Goal: Task Accomplishment & Management: Complete application form

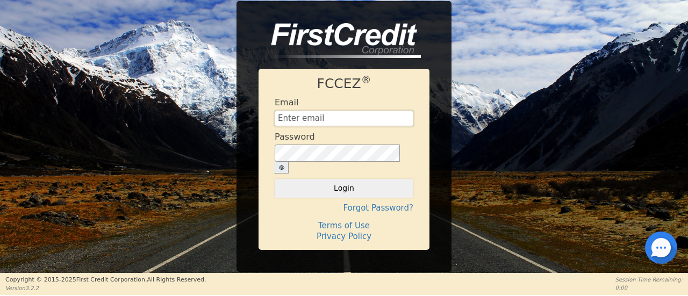
type input "Management@EnvyLuxeVacations.com"
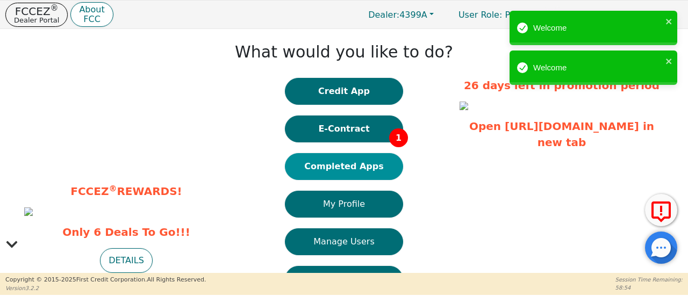
click at [355, 168] on button "Completed Apps" at bounding box center [344, 166] width 118 height 27
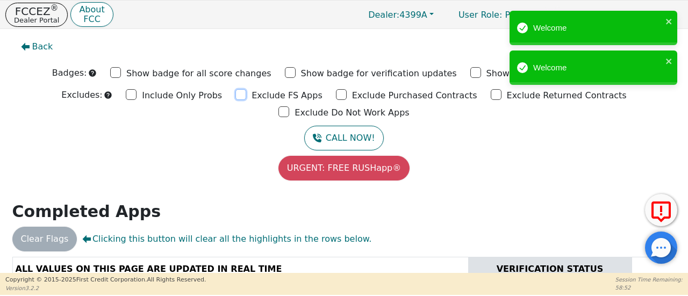
click at [235, 95] on input "Exclude FS Apps" at bounding box center [240, 94] width 11 height 11
checkbox input "true"
click at [336, 95] on input "Exclude Purchased Contracts" at bounding box center [341, 94] width 11 height 11
checkbox input "true"
drag, startPoint x: 417, startPoint y: 98, endPoint x: 444, endPoint y: 98, distance: 27.4
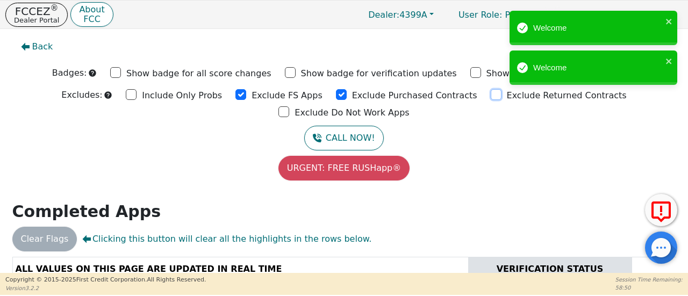
click at [491, 98] on input "Exclude Returned Contracts" at bounding box center [496, 94] width 11 height 11
checkbox input "true"
click at [289, 106] on input "Exclude Do Not Work Apps" at bounding box center [283, 111] width 11 height 11
checkbox input "true"
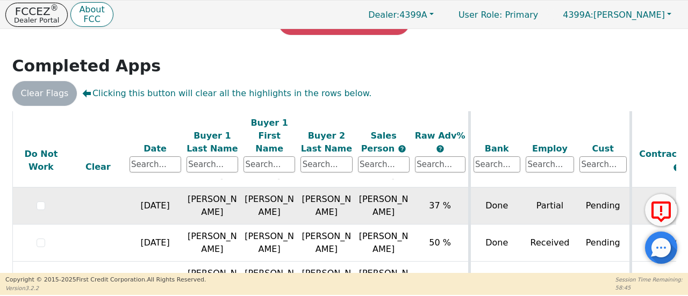
scroll to position [69, 0]
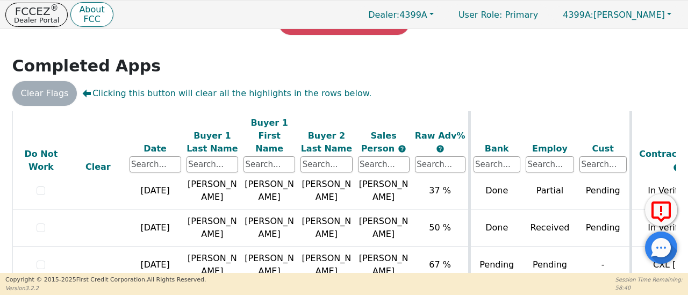
drag, startPoint x: 309, startPoint y: 270, endPoint x: 368, endPoint y: 271, distance: 59.1
click at [368, 271] on div "ALL VALUES ON THIS PAGE ARE UPDATED IN REAL TIME VERIFICATION STATUS Do Not Wor…" at bounding box center [344, 201] width 672 height 181
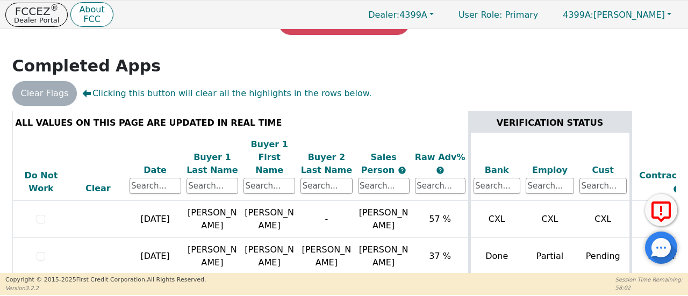
scroll to position [0, 0]
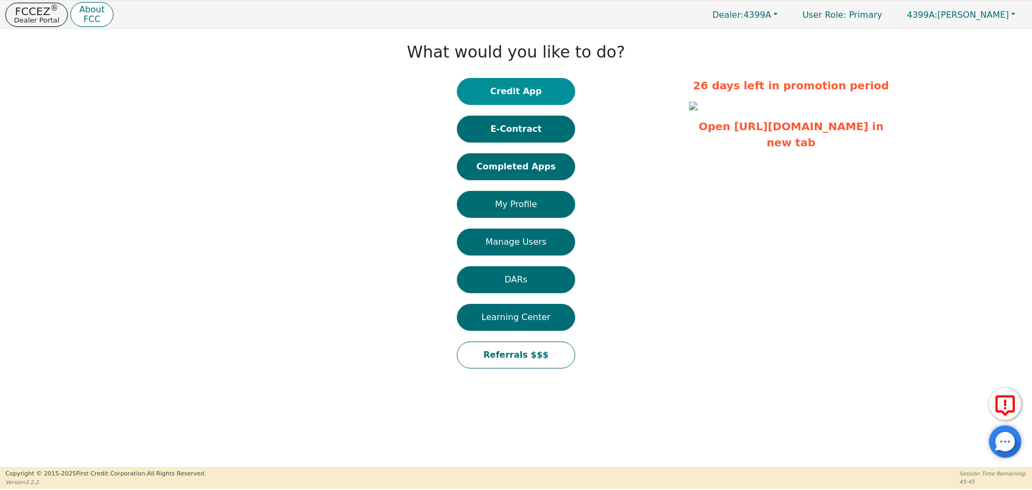
click at [514, 93] on button "Credit App" at bounding box center [516, 91] width 118 height 27
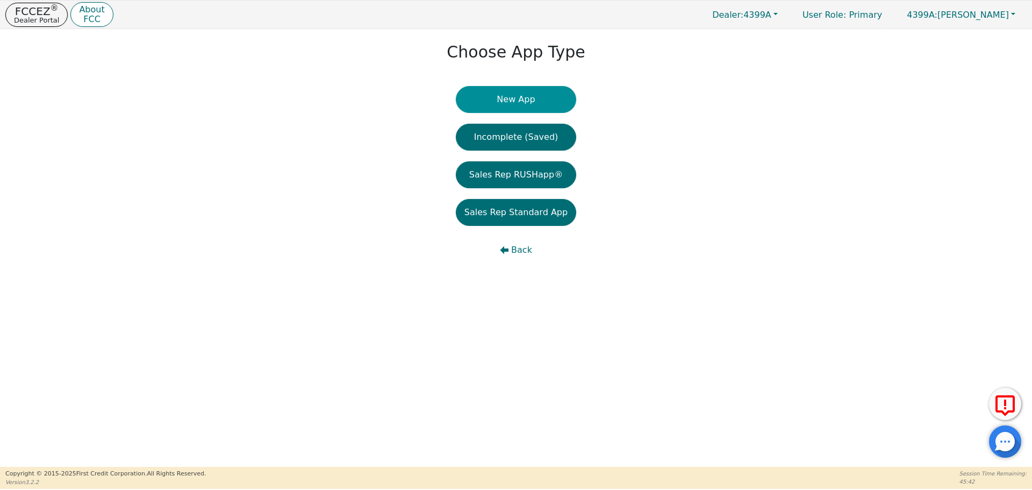
click at [519, 96] on button "New App" at bounding box center [516, 99] width 120 height 27
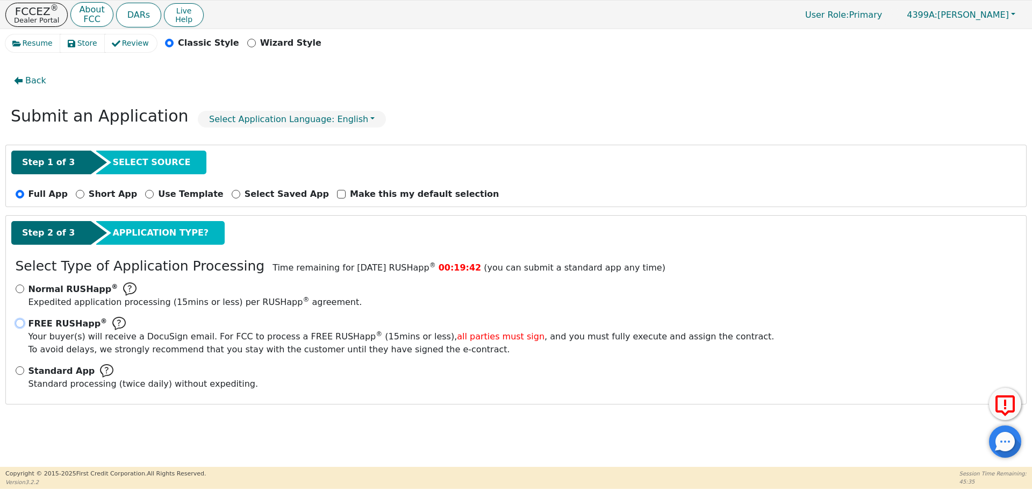
click at [20, 324] on input "FREE RUSHapp ® Your buyer(s) will receive a DocuSign email. For FCC to process …" at bounding box center [20, 323] width 9 height 9
radio input "true"
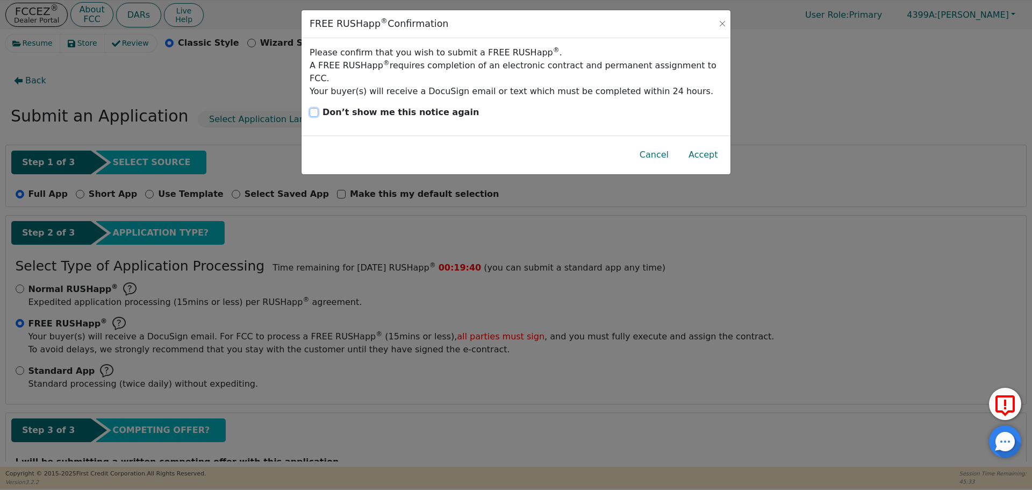
click at [317, 108] on input "Don’t show me this notice again" at bounding box center [314, 112] width 9 height 9
checkbox input "true"
click at [711, 145] on button "Accept" at bounding box center [703, 154] width 47 height 25
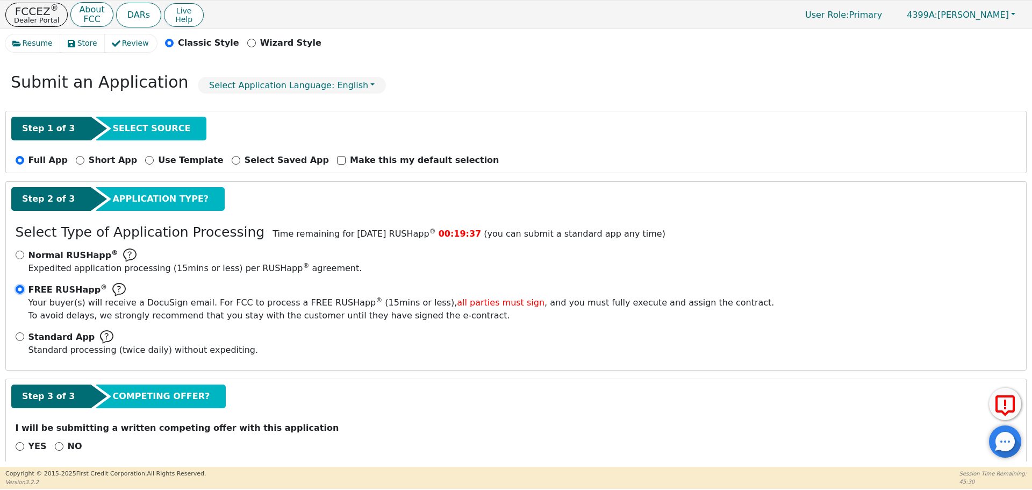
scroll to position [48, 0]
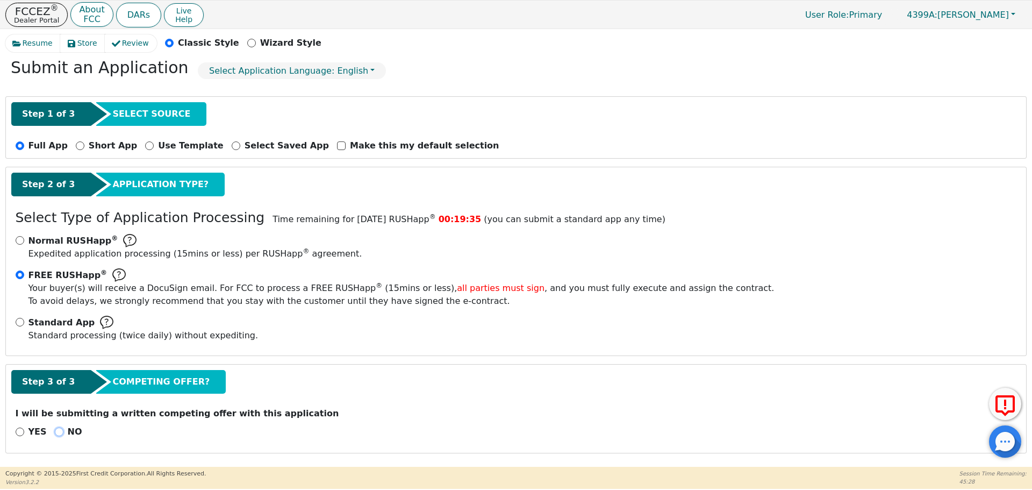
click at [56, 431] on input "NO" at bounding box center [59, 431] width 9 height 9
radio input "true"
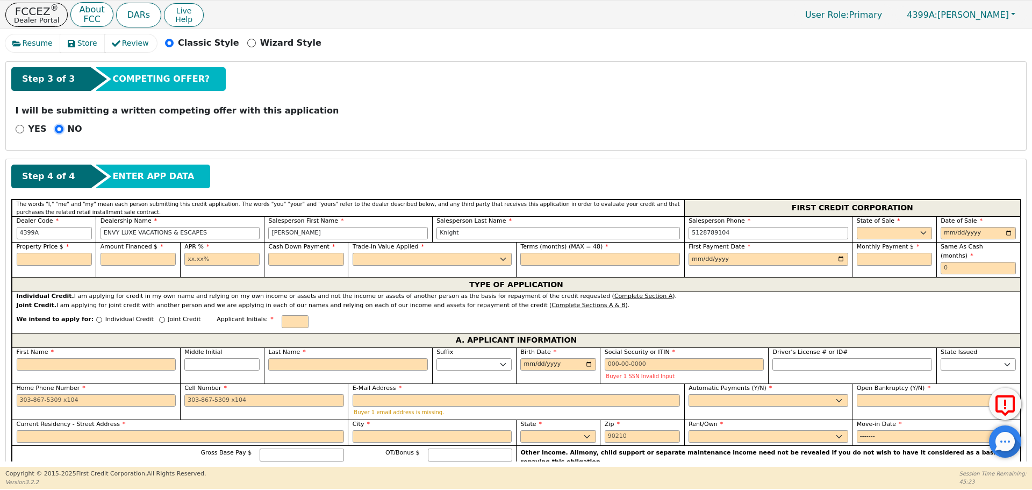
scroll to position [425, 0]
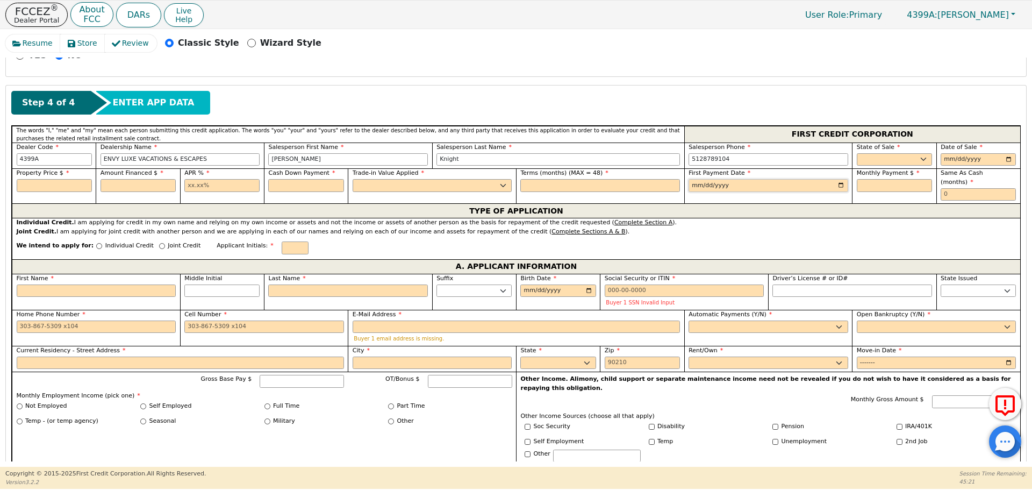
click at [696, 185] on input "date" at bounding box center [769, 185] width 160 height 13
click at [943, 161] on input "date" at bounding box center [978, 159] width 75 height 13
type input "[DATE]"
click at [692, 187] on input "date" at bounding box center [769, 185] width 160 height 13
type input "2025-12-05"
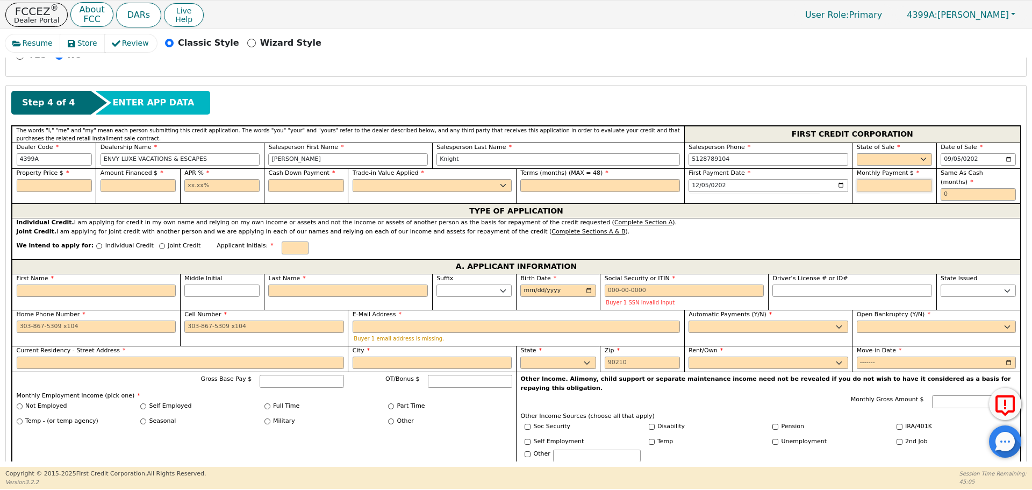
click at [877, 187] on input "text" at bounding box center [894, 185] width 75 height 13
click at [44, 183] on input "text" at bounding box center [54, 185] width 75 height 13
type input "4995.00"
type input "17.99"
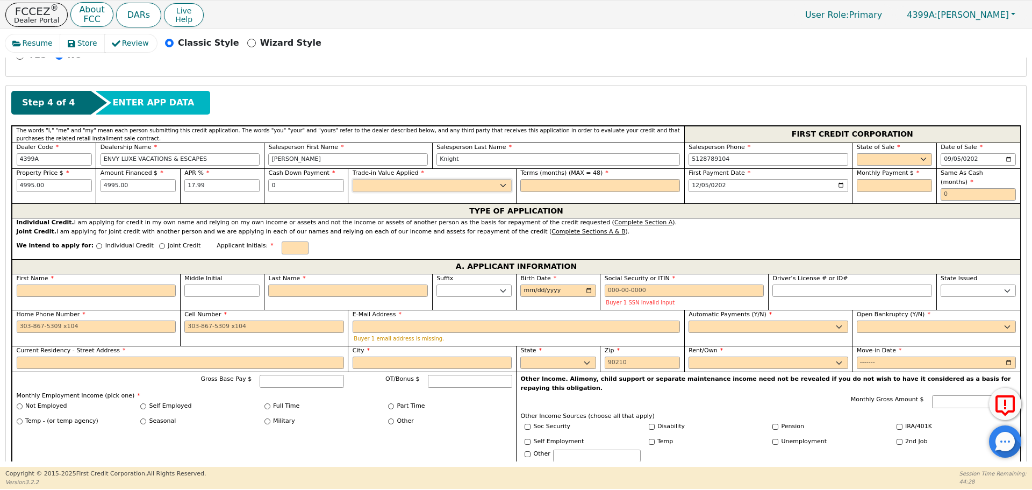
type input "0.00"
type input "48"
click at [500, 188] on select "Yes No" at bounding box center [433, 185] width 160 height 13
select select "n"
click at [353, 179] on select "Yes No" at bounding box center [433, 185] width 160 height 13
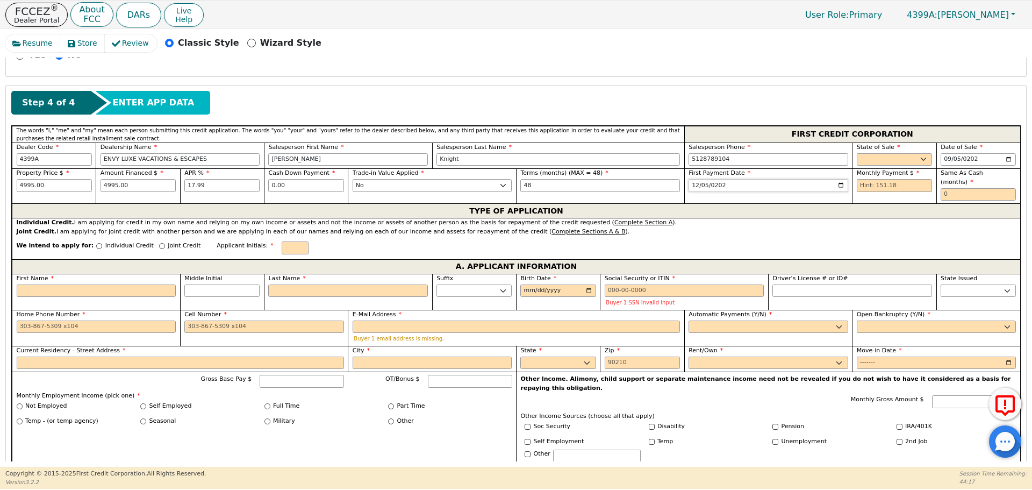
click at [690, 186] on input "2025-12-05" at bounding box center [769, 185] width 160 height 13
click at [693, 186] on input "2025-10-05" at bounding box center [769, 185] width 160 height 13
click at [694, 185] on input "2025-12-05" at bounding box center [769, 185] width 160 height 13
click at [693, 188] on input "2025-03-05" at bounding box center [769, 185] width 160 height 13
click at [715, 187] on input "2025-03-05" at bounding box center [769, 185] width 160 height 13
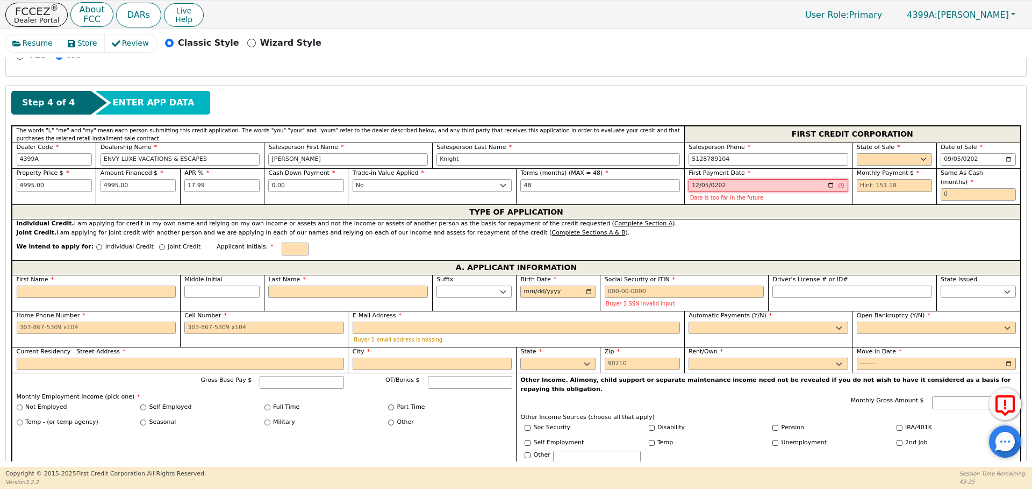
click at [693, 188] on input "2026-03-05" at bounding box center [769, 185] width 160 height 13
click at [691, 186] on input "2026-02-05" at bounding box center [769, 185] width 160 height 13
click at [691, 187] on input "2026-01-05" at bounding box center [769, 185] width 160 height 13
click at [694, 187] on input "2026-12-05" at bounding box center [769, 185] width 160 height 13
click at [694, 186] on input "2026-12-05" at bounding box center [769, 185] width 160 height 13
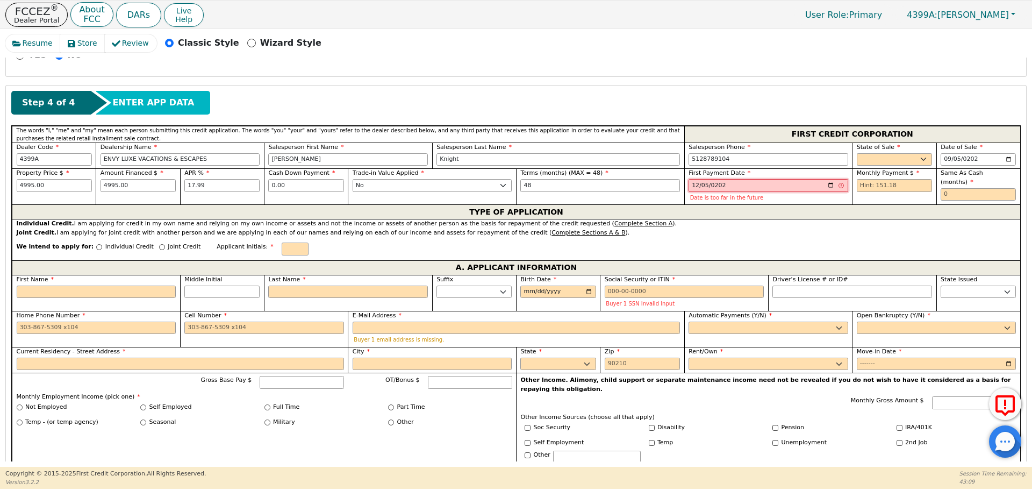
click at [712, 185] on input "2026-01-05" at bounding box center [769, 185] width 160 height 13
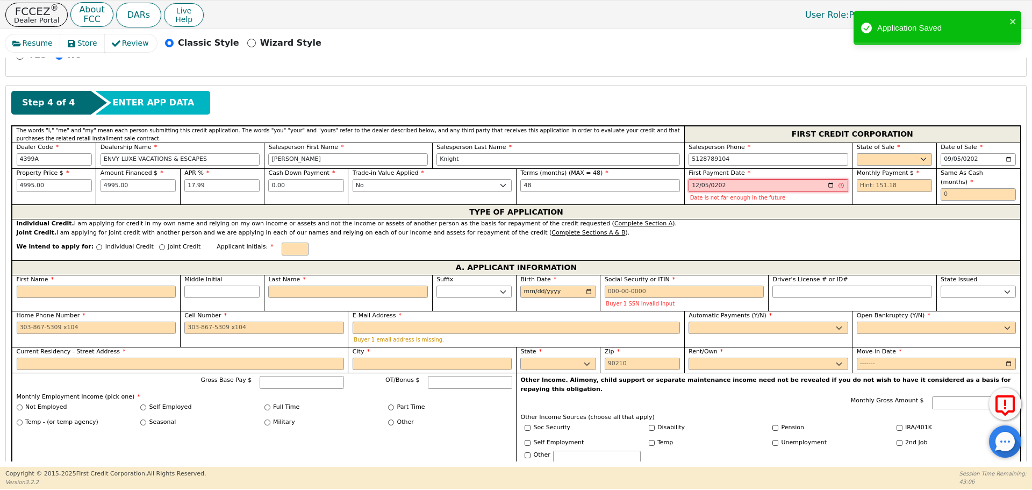
click at [715, 188] on input "2025-01-05" at bounding box center [769, 185] width 160 height 13
click at [694, 189] on input "2026-01-05" at bounding box center [769, 185] width 160 height 13
click at [719, 186] on input "2026-12-05" at bounding box center [769, 185] width 160 height 13
type input "2025-12-05"
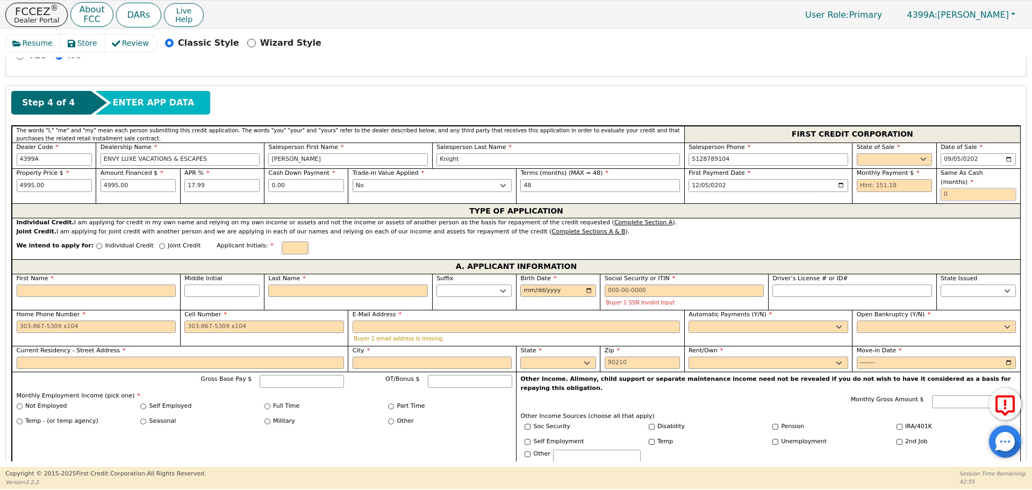
click at [969, 188] on input "text" at bounding box center [978, 194] width 75 height 13
drag, startPoint x: 963, startPoint y: 190, endPoint x: 940, endPoint y: 188, distance: 23.3
click at [941, 188] on input "12" at bounding box center [978, 194] width 75 height 13
drag, startPoint x: 952, startPoint y: 188, endPoint x: 931, endPoint y: 184, distance: 20.8
click at [931, 184] on div "Property Price $ 4995.00 Amount Financed $ 4995.00 APR % 17.99 Cash Down Paymen…" at bounding box center [516, 185] width 1008 height 35
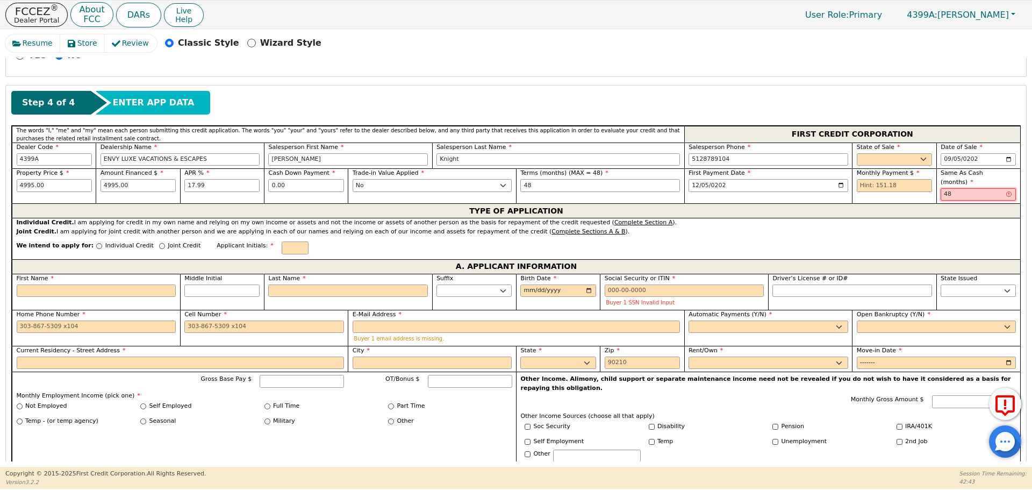
type input "48"
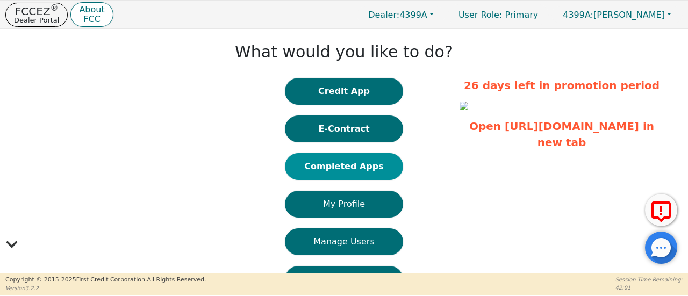
click at [356, 174] on button "Completed Apps" at bounding box center [344, 166] width 118 height 27
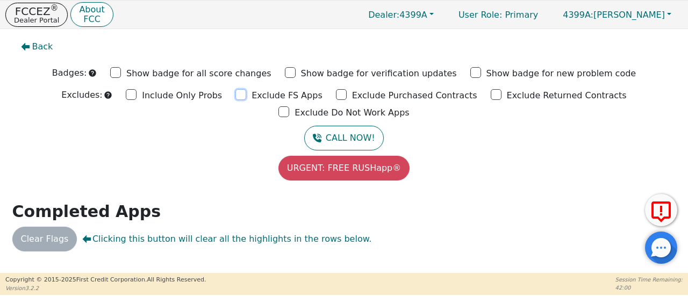
click at [235, 95] on input "Exclude FS Apps" at bounding box center [240, 94] width 11 height 11
checkbox input "true"
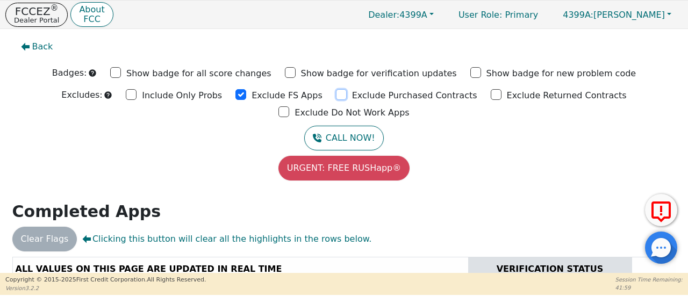
click at [336, 94] on input "Exclude Purchased Contracts" at bounding box center [341, 94] width 11 height 11
checkbox input "true"
click at [491, 94] on input "Exclude Returned Contracts" at bounding box center [496, 94] width 11 height 11
checkbox input "true"
click at [289, 106] on input "Exclude Do Not Work Apps" at bounding box center [283, 111] width 11 height 11
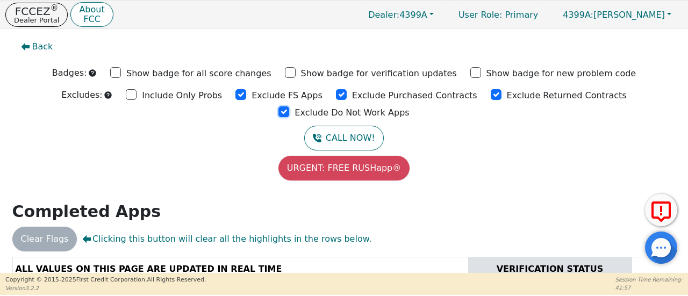
checkbox input "true"
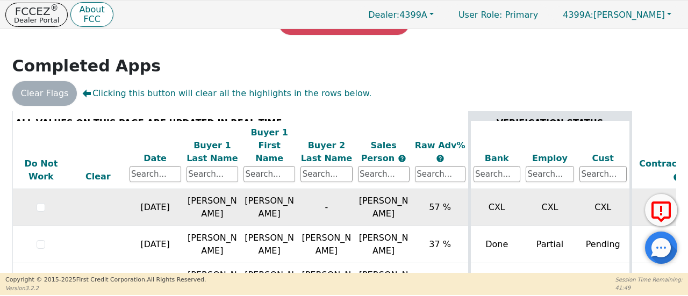
scroll to position [69, 0]
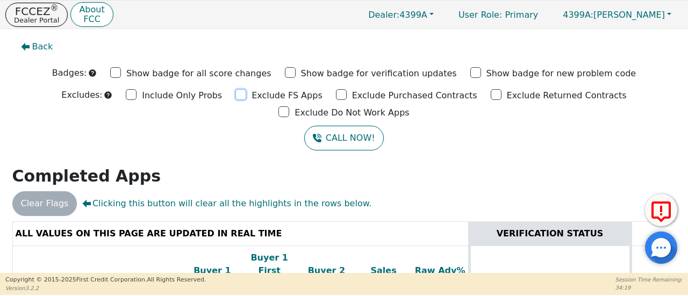
click at [235, 95] on input "Exclude FS Apps" at bounding box center [240, 94] width 11 height 11
checkbox input "true"
click at [336, 93] on input "Exclude Purchased Contracts" at bounding box center [341, 94] width 11 height 11
checkbox input "true"
click at [491, 95] on input "Exclude Returned Contracts" at bounding box center [496, 94] width 11 height 11
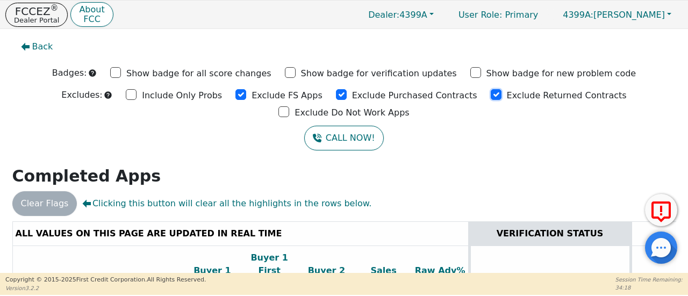
checkbox input "true"
click at [289, 106] on input "Exclude Do Not Work Apps" at bounding box center [283, 111] width 11 height 11
checkbox input "true"
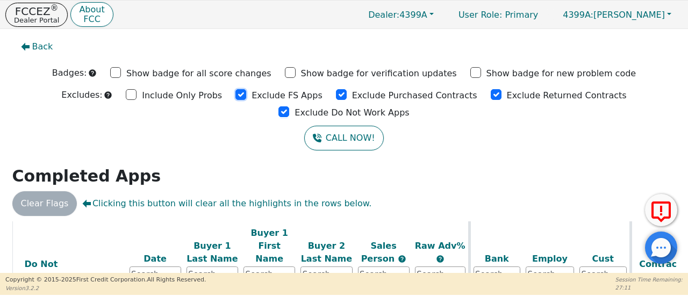
click at [235, 94] on input "Exclude FS Apps" at bounding box center [240, 94] width 11 height 11
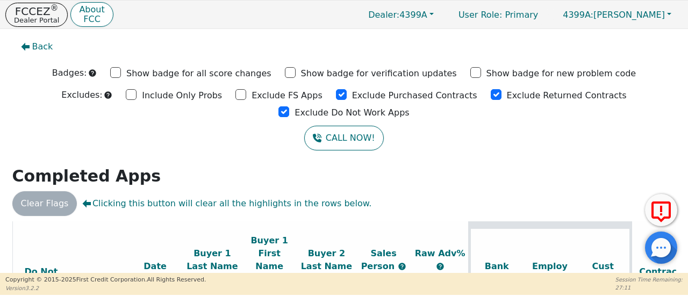
click at [235, 94] on div "Exclude FS Apps" at bounding box center [278, 95] width 87 height 16
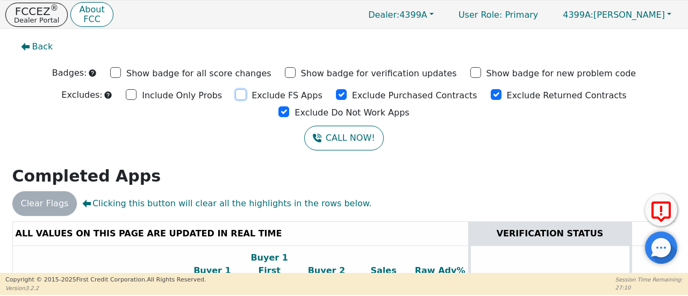
click at [235, 94] on input "Exclude FS Apps" at bounding box center [240, 94] width 11 height 11
checkbox input "true"
click at [336, 95] on input "Exclude Purchased Contracts" at bounding box center [341, 94] width 11 height 11
click at [336, 94] on input "Exclude Purchased Contracts" at bounding box center [341, 94] width 11 height 11
checkbox input "true"
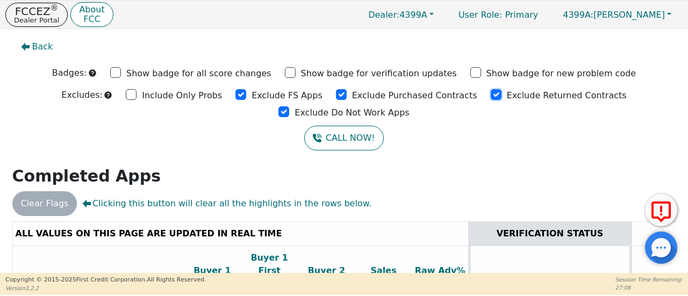
click at [491, 92] on input "Exclude Returned Contracts" at bounding box center [496, 94] width 11 height 11
checkbox input "true"
click at [289, 106] on input "Exclude Do Not Work Apps" at bounding box center [283, 111] width 11 height 11
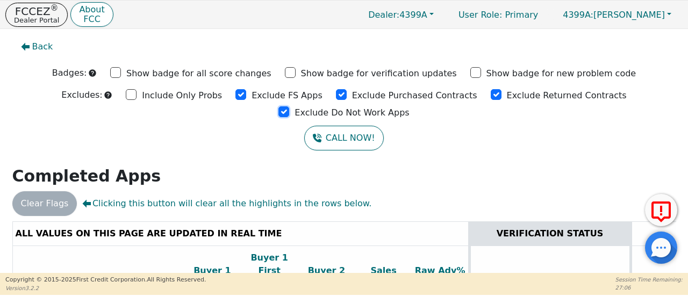
checkbox input "true"
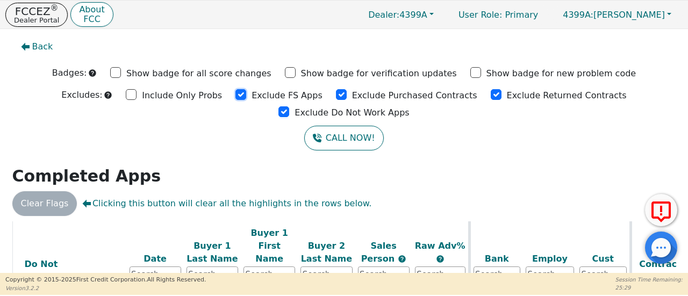
click at [235, 95] on input "Exclude FS Apps" at bounding box center [240, 94] width 11 height 11
checkbox input "true"
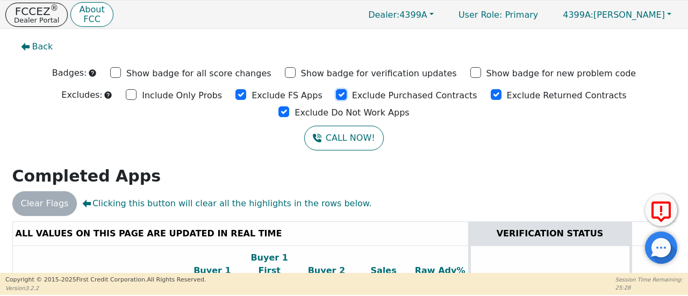
click at [336, 92] on input "Exclude Purchased Contracts" at bounding box center [341, 94] width 11 height 11
checkbox input "true"
click at [491, 94] on input "Exclude Returned Contracts" at bounding box center [496, 94] width 11 height 11
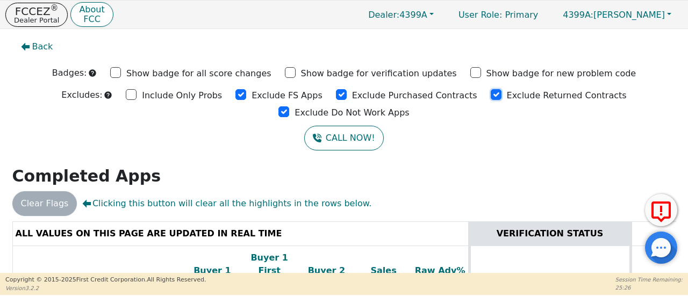
checkbox input "true"
click at [289, 106] on input "Exclude Do Not Work Apps" at bounding box center [283, 111] width 11 height 11
checkbox input "true"
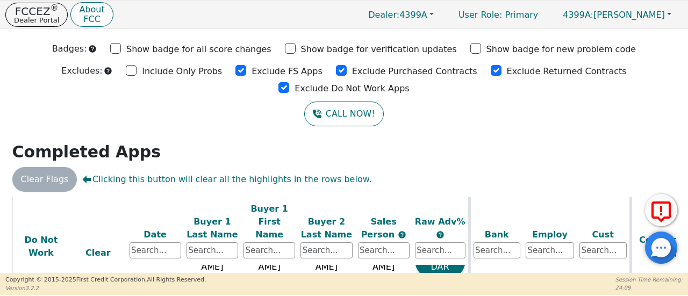
scroll to position [3, 0]
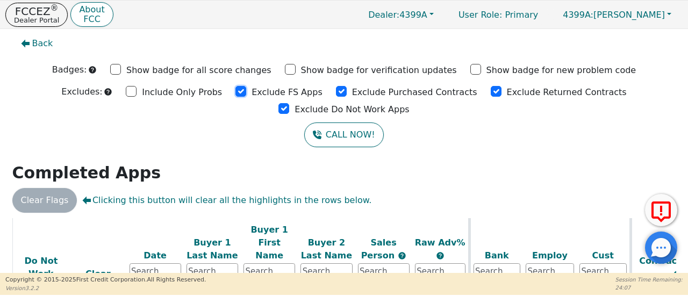
drag, startPoint x: 181, startPoint y: 91, endPoint x: 203, endPoint y: 92, distance: 22.1
click at [235, 91] on input "Exclude FS Apps" at bounding box center [240, 91] width 11 height 11
checkbox input "false"
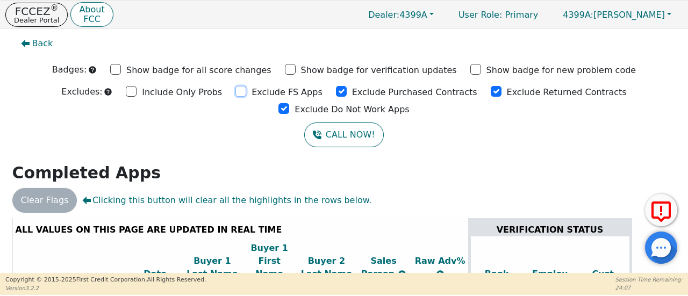
scroll to position [0, 0]
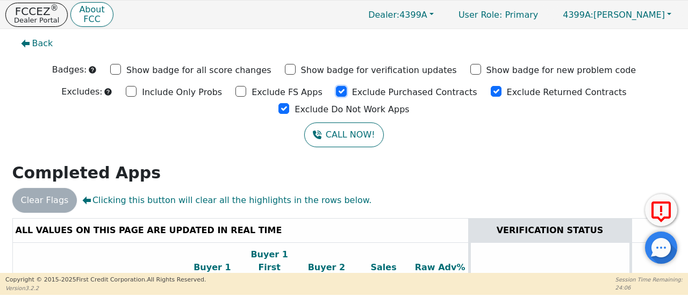
click at [336, 91] on input "Exclude Purchased Contracts" at bounding box center [341, 91] width 11 height 11
checkbox input "false"
click at [491, 92] on input "Exclude Returned Contracts" at bounding box center [496, 91] width 11 height 11
click at [491, 93] on input "Exclude Returned Contracts" at bounding box center [496, 91] width 11 height 11
checkbox input "true"
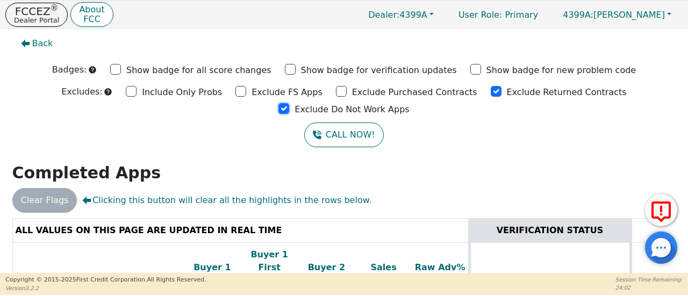
click at [289, 103] on input "Exclude Do Not Work Apps" at bounding box center [283, 108] width 11 height 11
checkbox input "true"
click at [336, 92] on input "Exclude Purchased Contracts" at bounding box center [341, 91] width 11 height 11
checkbox input "true"
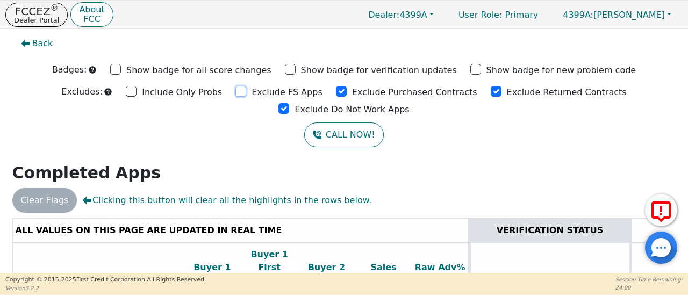
click at [235, 89] on input "Exclude FS Apps" at bounding box center [240, 91] width 11 height 11
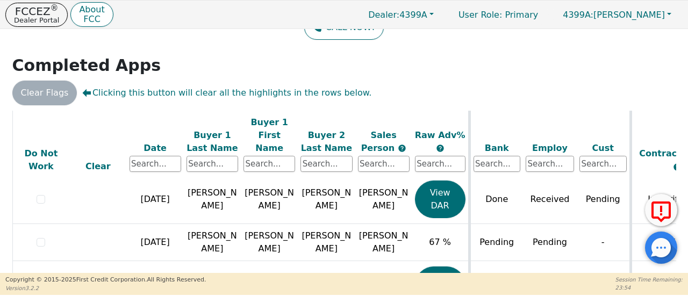
scroll to position [723, 0]
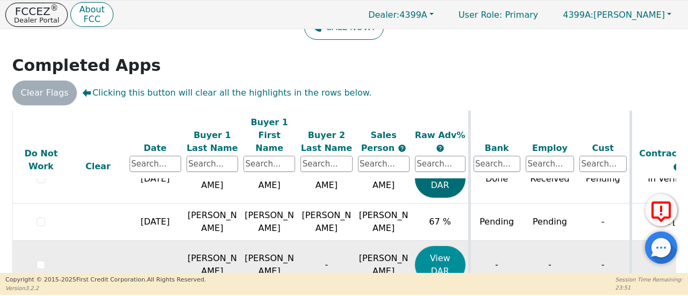
click at [436, 246] on button "View DAR" at bounding box center [440, 265] width 51 height 38
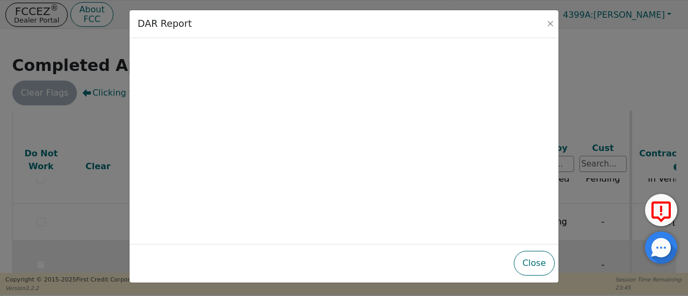
click at [537, 265] on button "Close" at bounding box center [534, 263] width 41 height 25
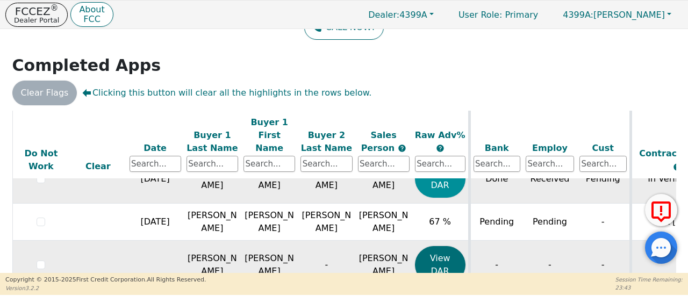
click at [444, 160] on button "View DAR" at bounding box center [440, 179] width 51 height 38
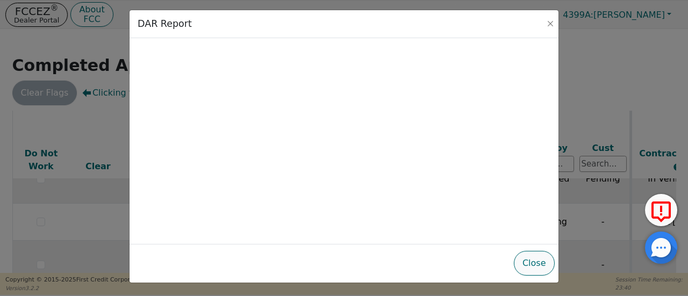
click at [533, 264] on button "Close" at bounding box center [534, 263] width 41 height 25
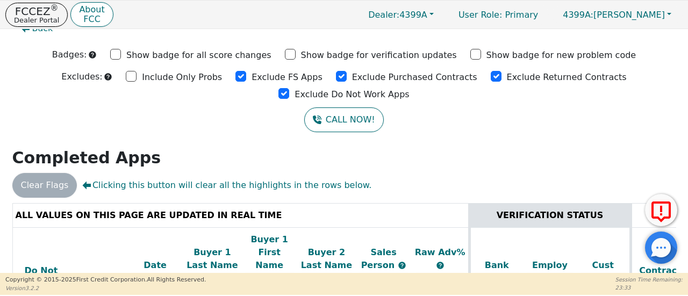
scroll to position [0, 0]
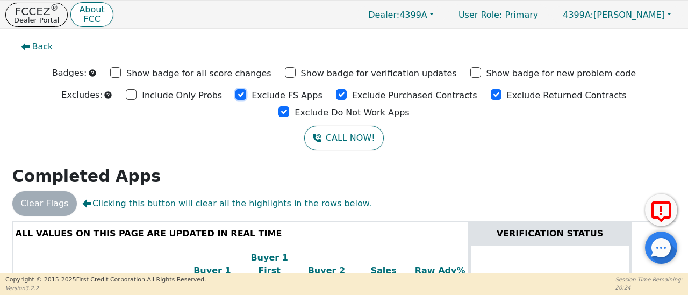
click at [235, 95] on input "Exclude FS Apps" at bounding box center [240, 94] width 11 height 11
checkbox input "true"
click at [336, 94] on input "Exclude Purchased Contracts" at bounding box center [341, 94] width 11 height 11
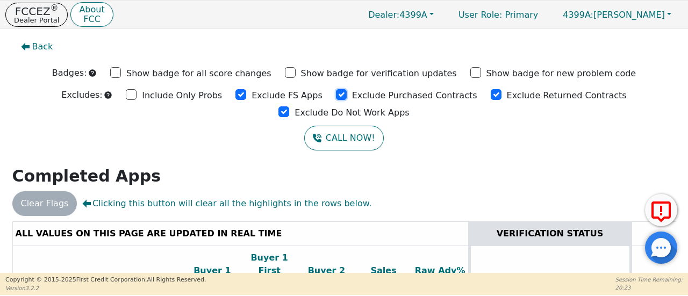
checkbox input "true"
click at [491, 95] on input "Exclude Returned Contracts" at bounding box center [496, 94] width 11 height 11
checkbox input "true"
click at [289, 106] on input "Exclude Do Not Work Apps" at bounding box center [283, 111] width 11 height 11
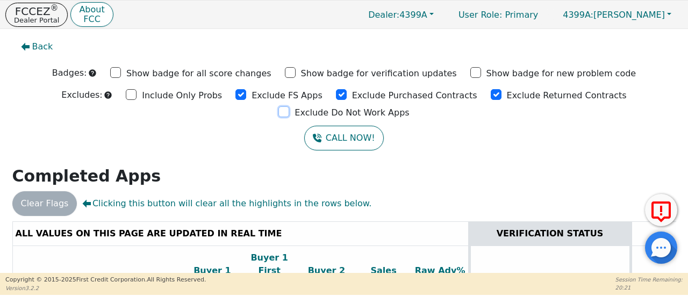
click at [289, 106] on input "Exclude Do Not Work Apps" at bounding box center [283, 111] width 11 height 11
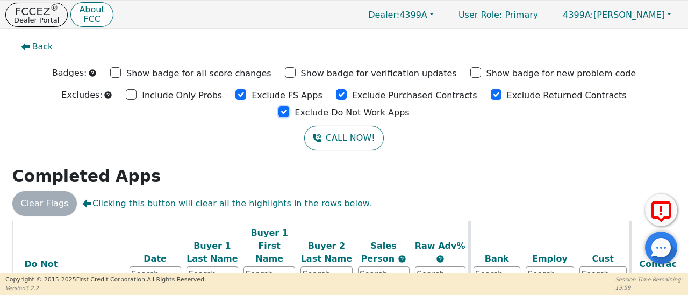
click at [289, 106] on input "Exclude Do Not Work Apps" at bounding box center [283, 111] width 11 height 11
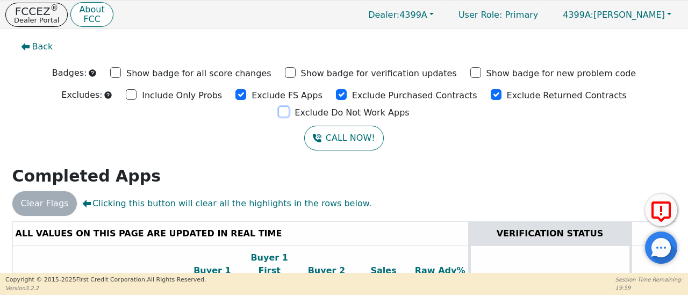
click at [289, 106] on input "Exclude Do Not Work Apps" at bounding box center [283, 111] width 11 height 11
checkbox input "true"
click at [491, 92] on input "Exclude Returned Contracts" at bounding box center [496, 94] width 11 height 11
checkbox input "true"
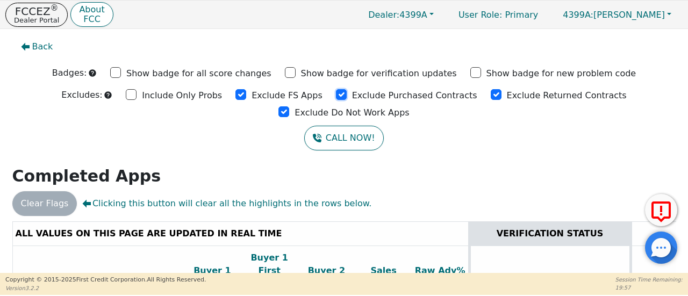
click at [336, 93] on input "Exclude Purchased Contracts" at bounding box center [341, 94] width 11 height 11
checkbox input "true"
click at [235, 91] on input "Exclude FS Apps" at bounding box center [240, 94] width 11 height 11
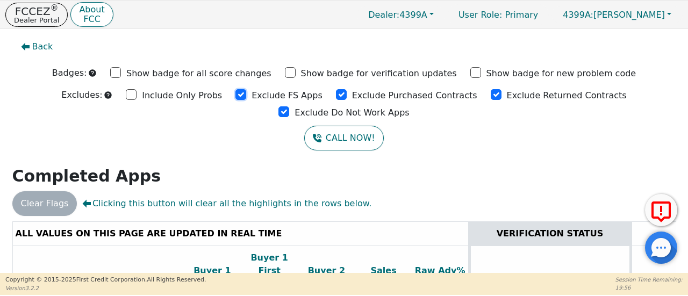
checkbox input "true"
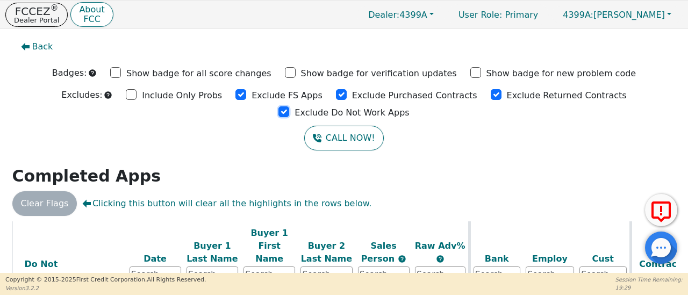
click at [289, 106] on input "Exclude Do Not Work Apps" at bounding box center [283, 111] width 11 height 11
checkbox input "true"
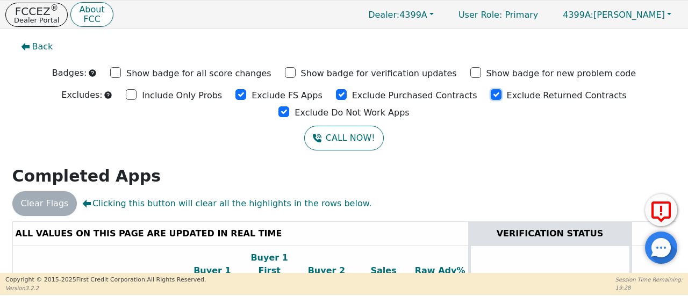
click at [491, 94] on input "Exclude Returned Contracts" at bounding box center [496, 94] width 11 height 11
checkbox input "true"
click at [336, 93] on input "Exclude Purchased Contracts" at bounding box center [341, 94] width 11 height 11
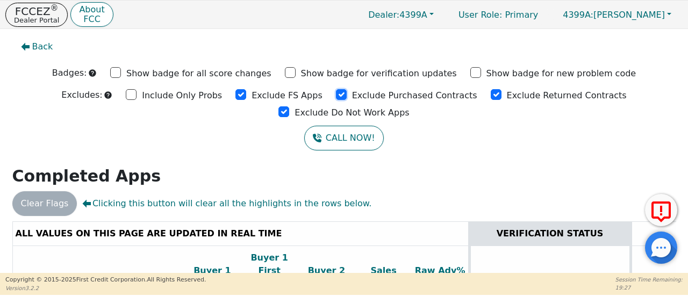
checkbox input "true"
click at [235, 96] on input "Exclude FS Apps" at bounding box center [240, 94] width 11 height 11
click at [235, 90] on input "Exclude FS Apps" at bounding box center [240, 94] width 11 height 11
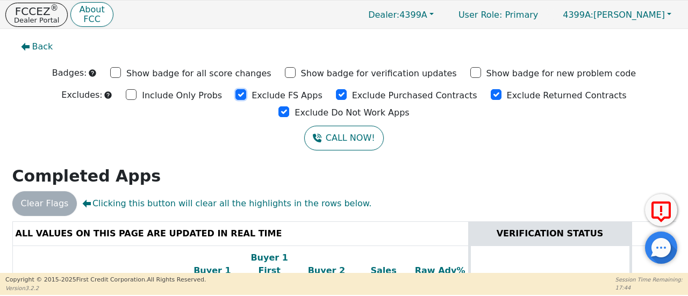
checkbox input "true"
click at [336, 95] on input "Exclude Purchased Contracts" at bounding box center [341, 94] width 11 height 11
drag, startPoint x: 276, startPoint y: 95, endPoint x: 326, endPoint y: 93, distance: 50.0
click at [336, 95] on input "Exclude Purchased Contracts" at bounding box center [341, 94] width 11 height 11
checkbox input "true"
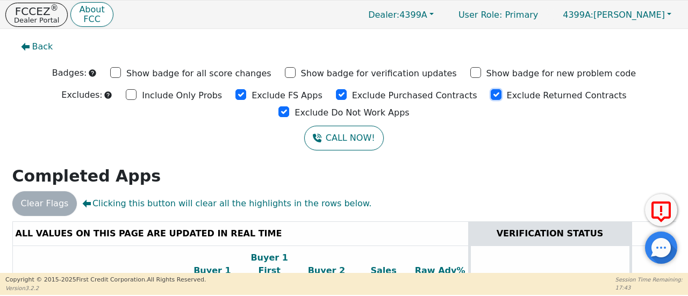
click at [491, 94] on input "Exclude Returned Contracts" at bounding box center [496, 94] width 11 height 11
checkbox input "true"
click at [289, 106] on input "Exclude Do Not Work Apps" at bounding box center [283, 111] width 11 height 11
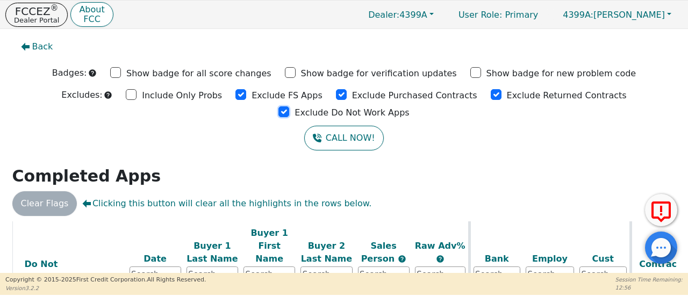
click at [289, 106] on input "Exclude Do Not Work Apps" at bounding box center [283, 111] width 11 height 11
checkbox input "true"
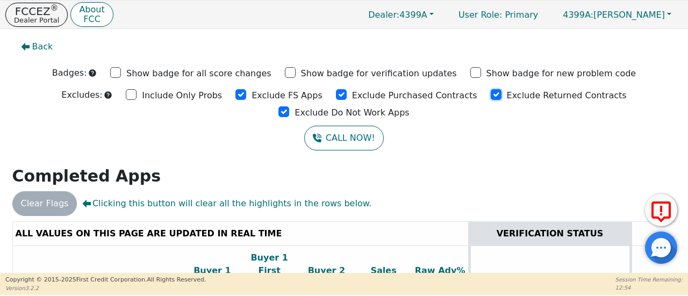
click at [491, 95] on input "Exclude Returned Contracts" at bounding box center [496, 94] width 11 height 11
checkbox input "true"
click at [336, 95] on input "Exclude Purchased Contracts" at bounding box center [341, 94] width 11 height 11
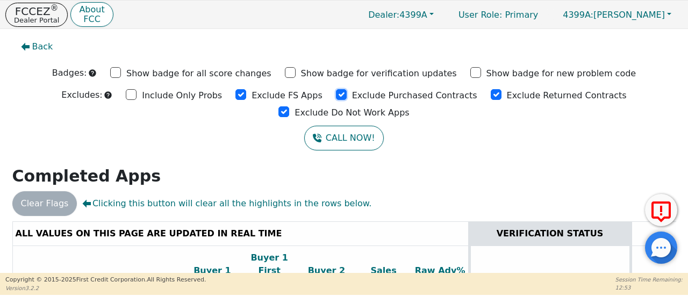
checkbox input "true"
click at [235, 93] on input "Exclude FS Apps" at bounding box center [240, 94] width 11 height 11
checkbox input "true"
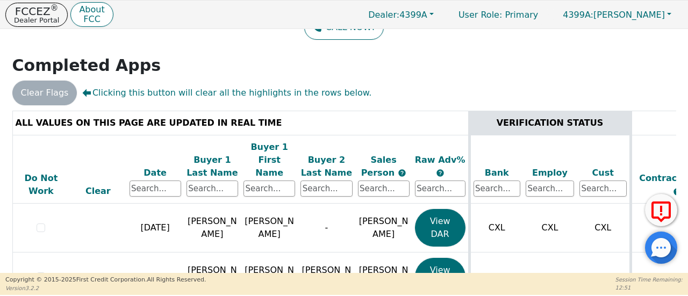
scroll to position [152, 0]
